Goal: Task Accomplishment & Management: Manage account settings

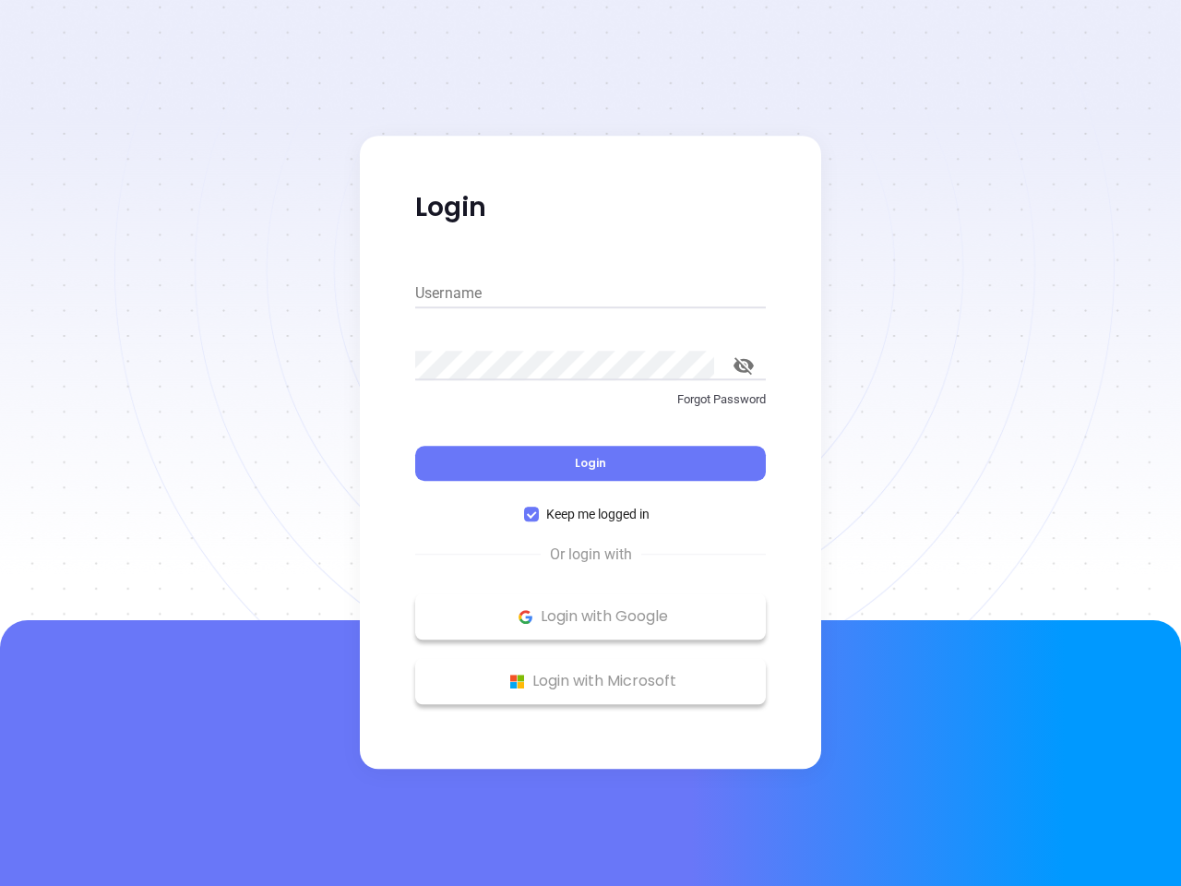
click at [591, 443] on div "Login" at bounding box center [590, 452] width 351 height 57
click at [591, 293] on input "Username" at bounding box center [590, 294] width 351 height 30
click at [744, 365] on icon "toggle password visibility" at bounding box center [744, 366] width 20 height 18
click at [591, 463] on span "Login" at bounding box center [590, 463] width 31 height 16
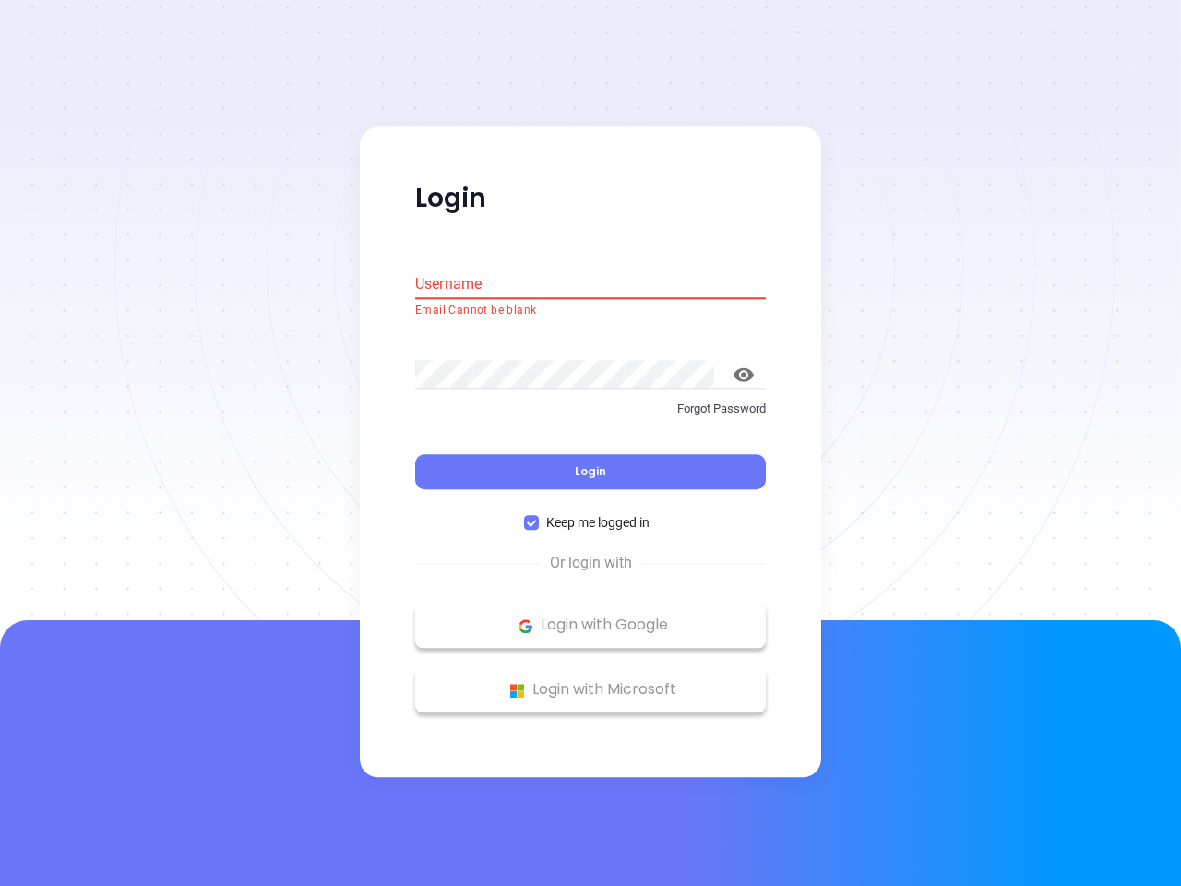
click at [591, 514] on span "Keep me logged in" at bounding box center [598, 523] width 118 height 20
click at [539, 516] on input "Keep me logged in" at bounding box center [531, 523] width 15 height 15
checkbox input "false"
click at [591, 616] on p "Login with Google" at bounding box center [590, 626] width 332 height 28
click at [591, 681] on p "Login with Microsoft" at bounding box center [590, 690] width 332 height 28
